Goal: Use online tool/utility: Utilize a website feature to perform a specific function

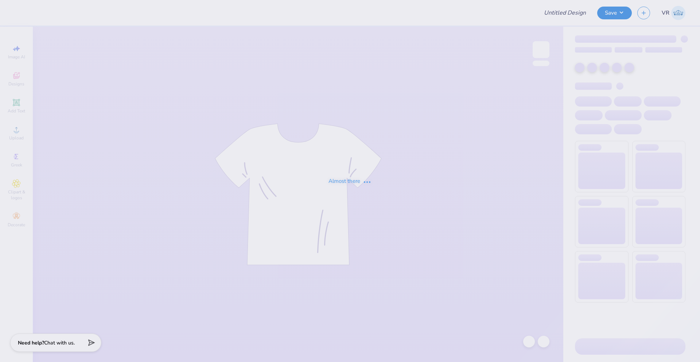
type input "[PERSON_NAME] : [GEOGRAPHIC_DATA]"
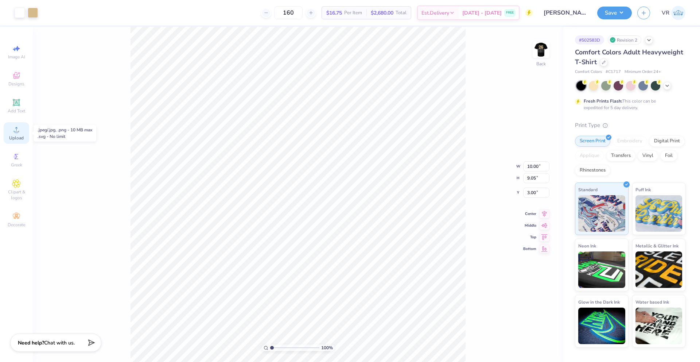
click at [16, 131] on circle at bounding box center [16, 132] width 4 height 4
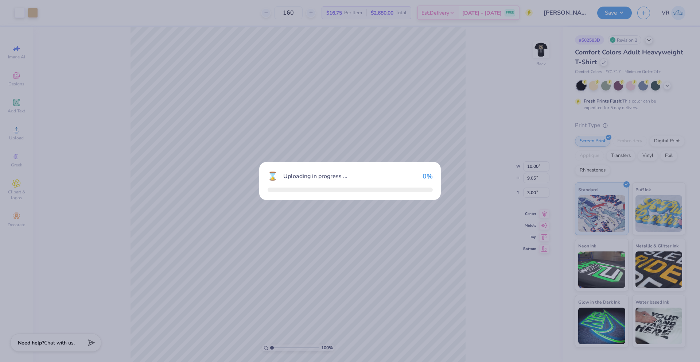
type input "14.17"
type input "12.75"
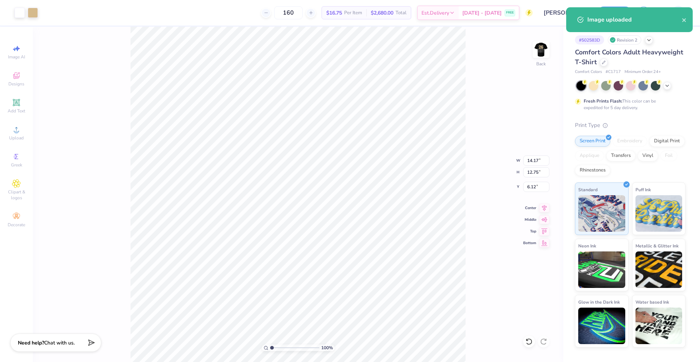
type input "10.81"
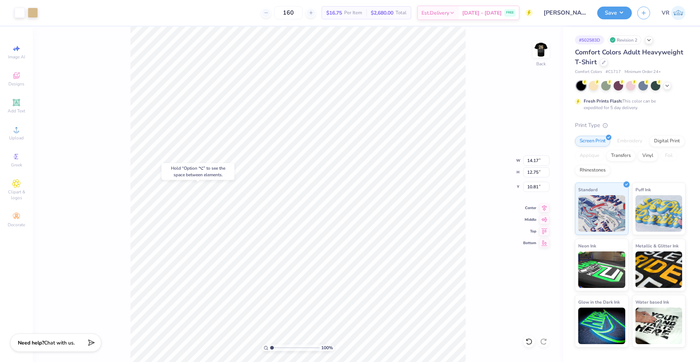
type input "10.00"
type input "9.05"
type input "3.00"
type input "14.17"
type input "12.75"
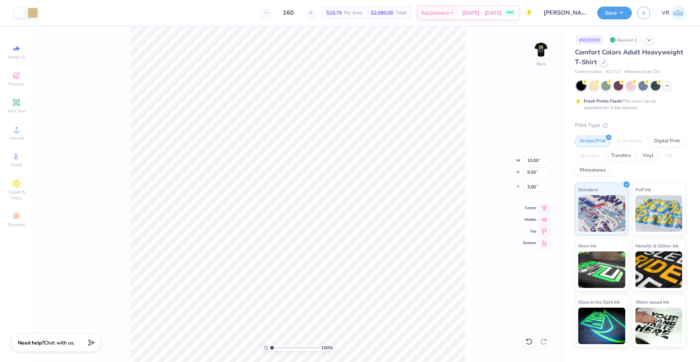
type input "10.81"
click at [531, 158] on input "14.17" at bounding box center [537, 160] width 26 height 10
type input "10.00"
type input "9.00"
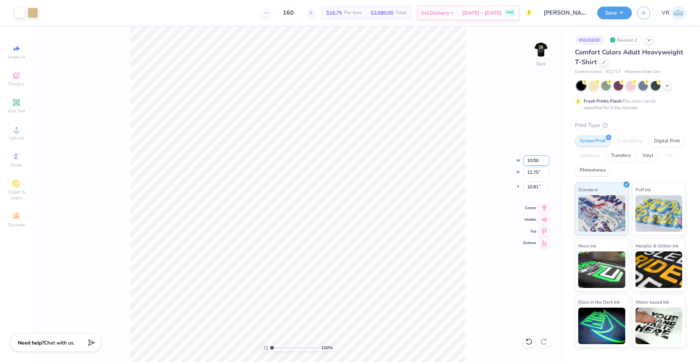
type input "12.69"
click at [15, 130] on icon at bounding box center [16, 129] width 9 height 9
click at [18, 137] on span "Upload" at bounding box center [16, 138] width 15 height 6
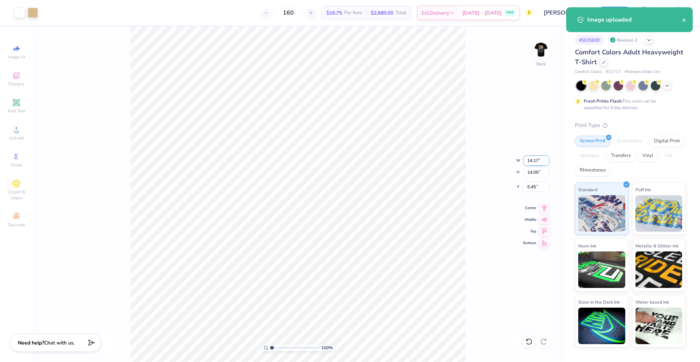
click at [528, 159] on input "14.17" at bounding box center [537, 160] width 26 height 10
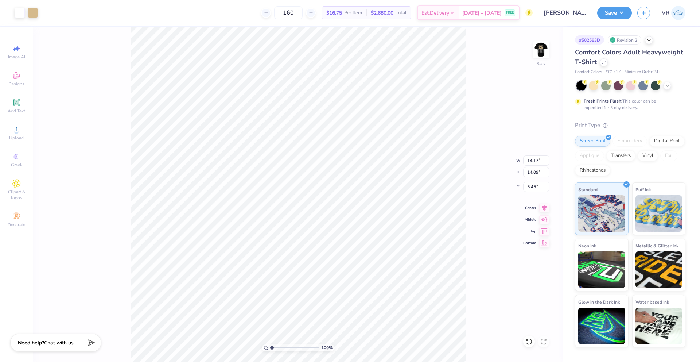
type input "9.83"
type input "4.31"
type input "6.64"
type input "17.14"
type input "10.00"
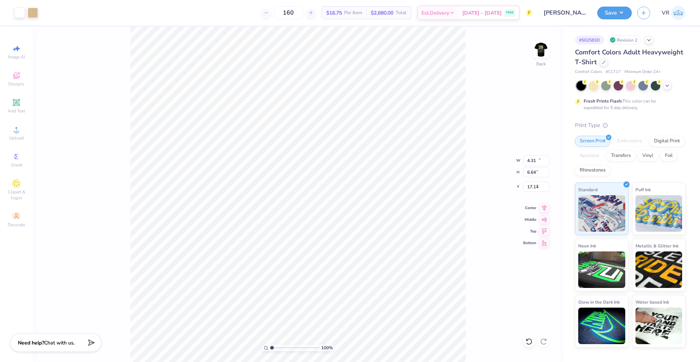
type input "9.05"
type input "3.00"
click at [334, 286] on li "Group" at bounding box center [340, 282] width 57 height 14
click at [536, 158] on input "14.17" at bounding box center [537, 160] width 26 height 10
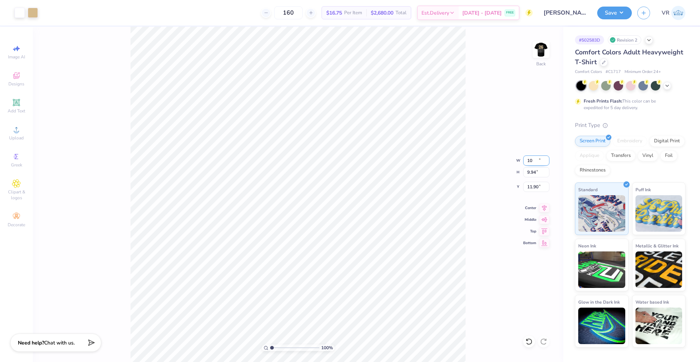
type input "10.00"
type input "9.94"
click at [534, 186] on input "11.90" at bounding box center [537, 187] width 26 height 10
type input "3.00"
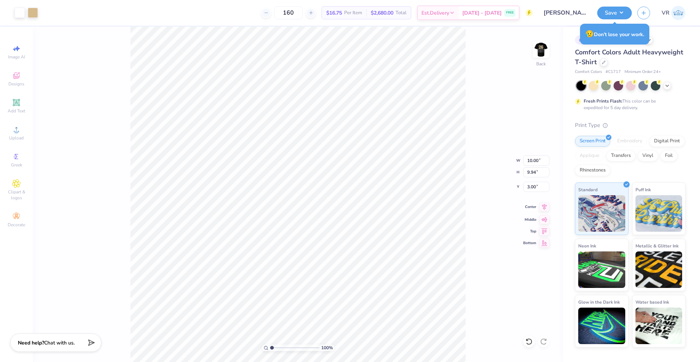
click at [543, 208] on icon at bounding box center [545, 206] width 10 height 9
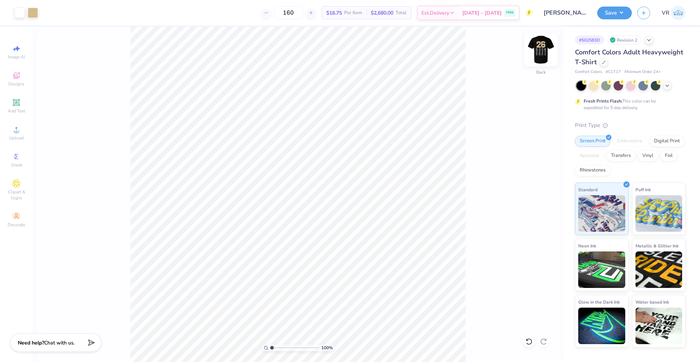
click at [545, 51] on img at bounding box center [541, 49] width 29 height 29
